Goal: Information Seeking & Learning: Learn about a topic

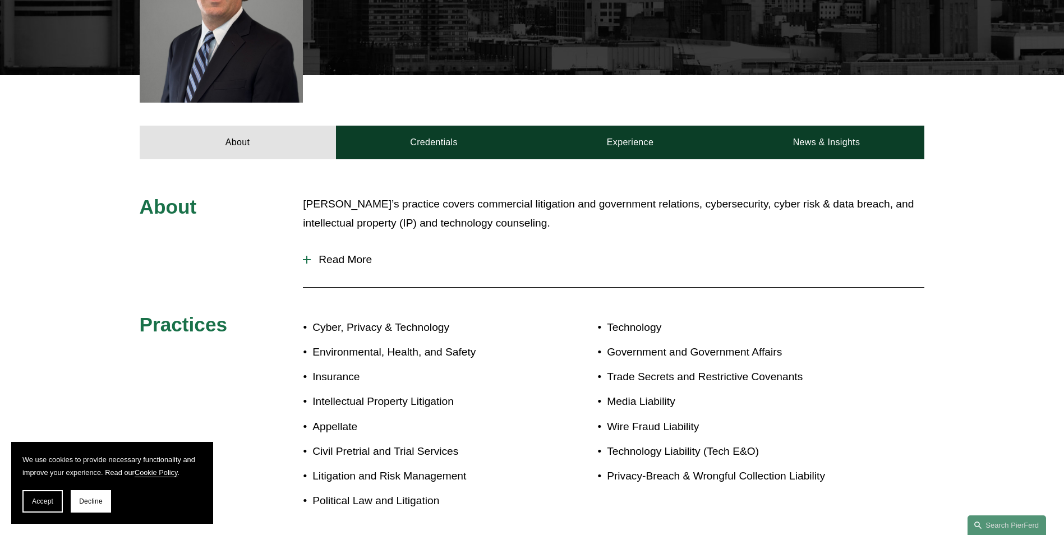
scroll to position [393, 0]
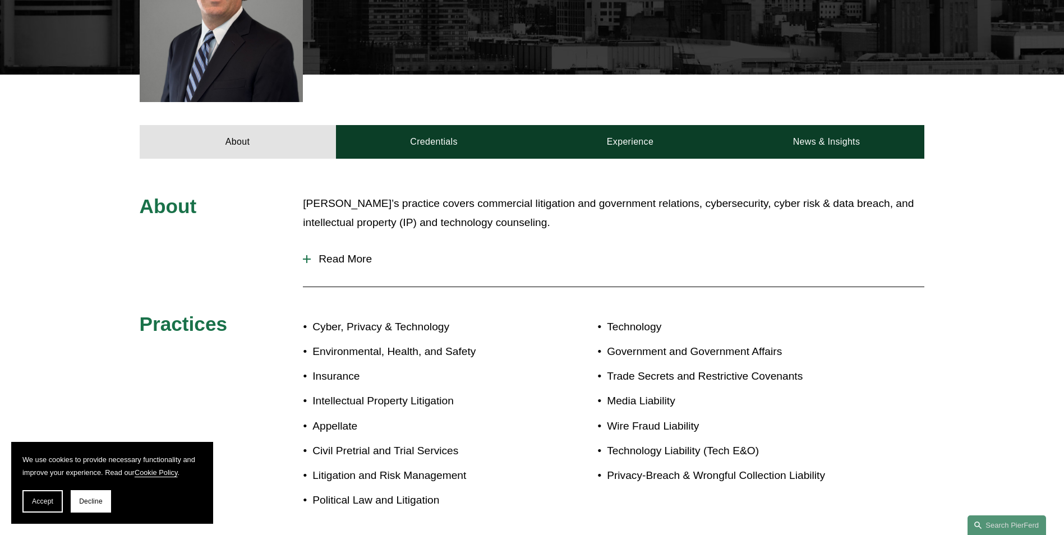
click at [332, 253] on span "Read More" at bounding box center [618, 259] width 614 height 12
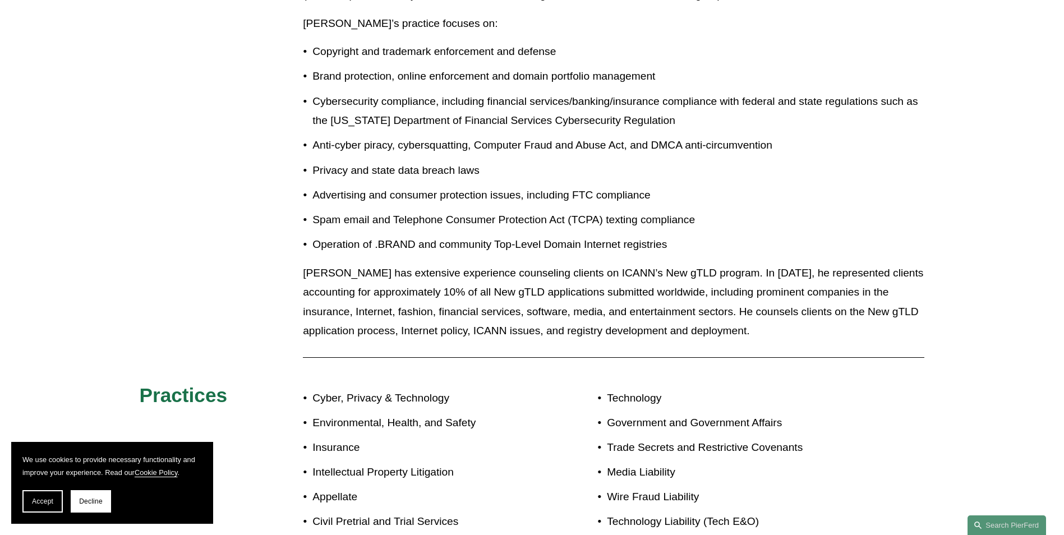
scroll to position [1683, 0]
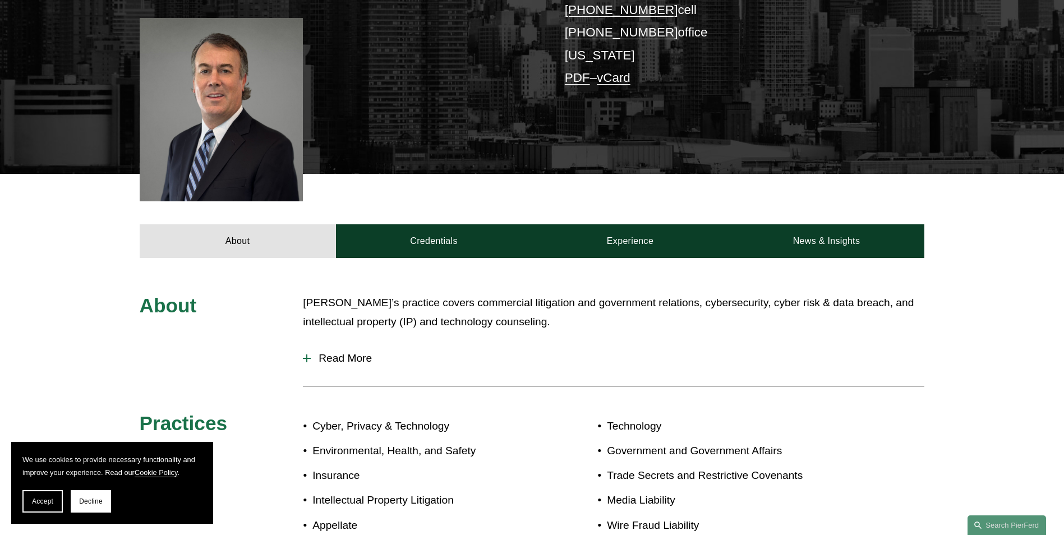
scroll to position [449, 0]
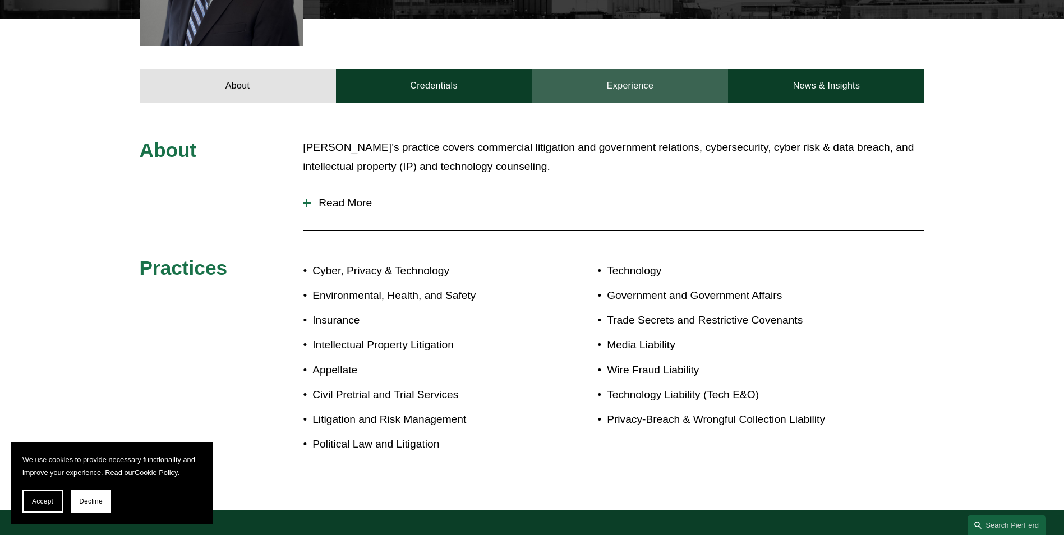
click at [663, 69] on link "Experience" at bounding box center [630, 86] width 196 height 34
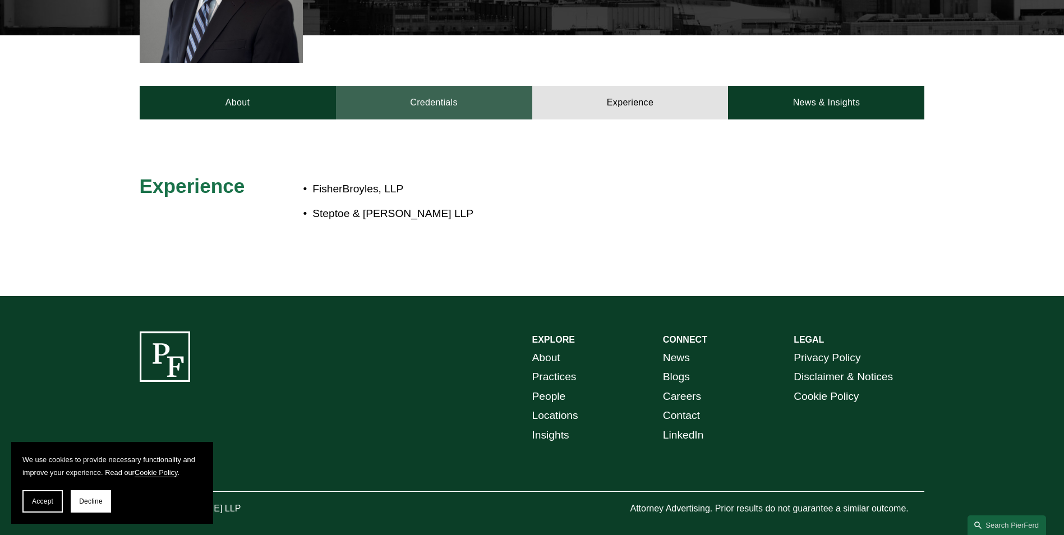
click at [398, 86] on link "Credentials" at bounding box center [434, 103] width 196 height 34
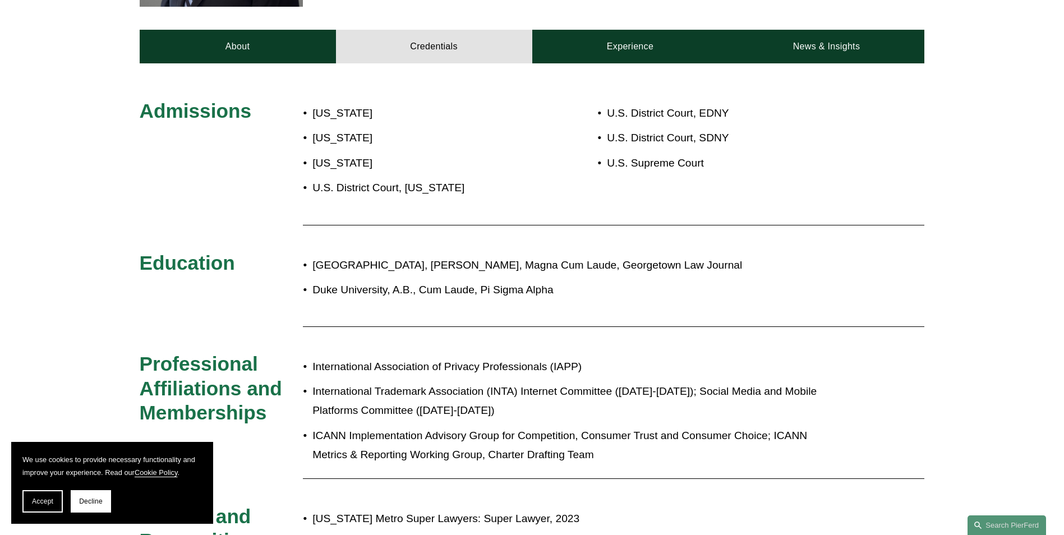
scroll to position [208, 0]
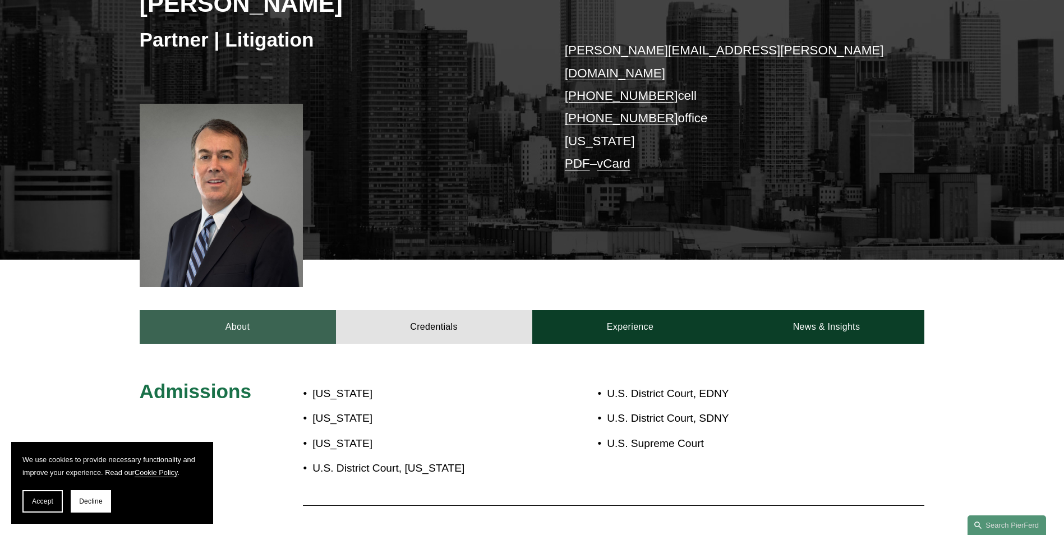
click at [254, 310] on link "About" at bounding box center [238, 327] width 196 height 34
